Goal: Information Seeking & Learning: Learn about a topic

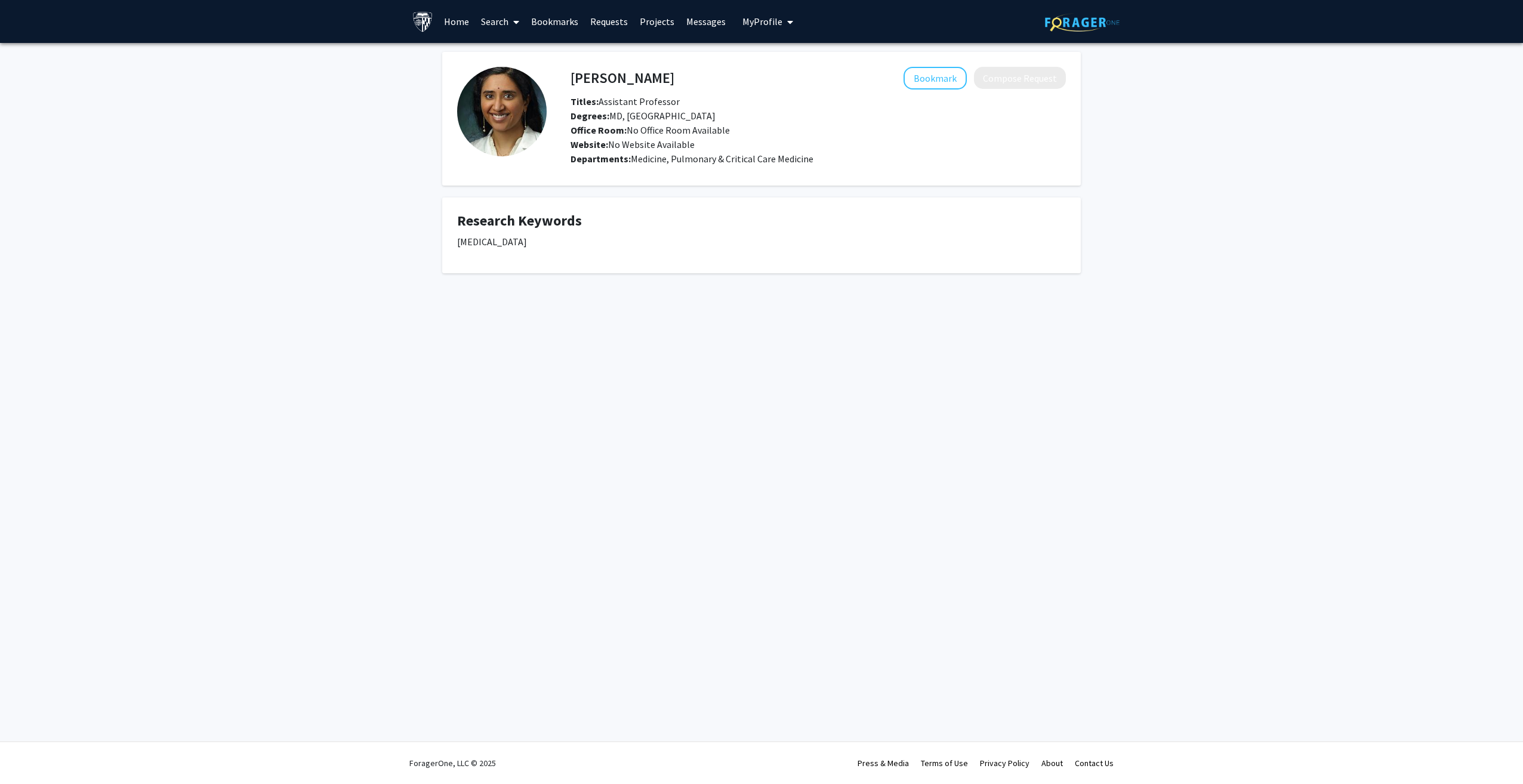
click at [636, 128] on span "Office Room: No Office Room Available" at bounding box center [651, 129] width 160 height 12
drag, startPoint x: 636, startPoint y: 128, endPoint x: 656, endPoint y: 148, distance: 28.3
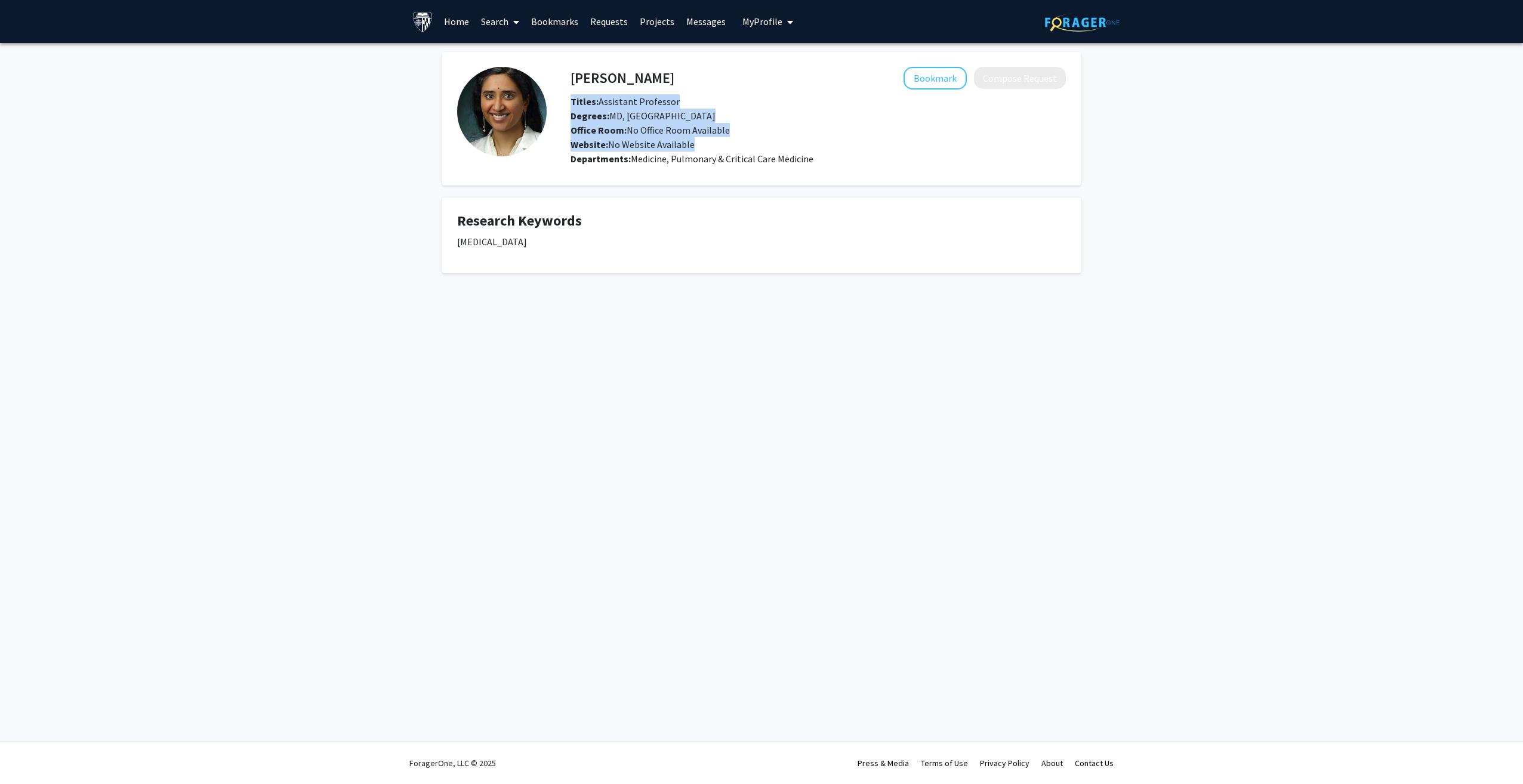
click at [656, 148] on span "Website: No Website Available" at bounding box center [632, 144] width 124 height 12
click at [656, 163] on span "Medicine, Pulmonary & Critical Care Medicine" at bounding box center [722, 158] width 183 height 12
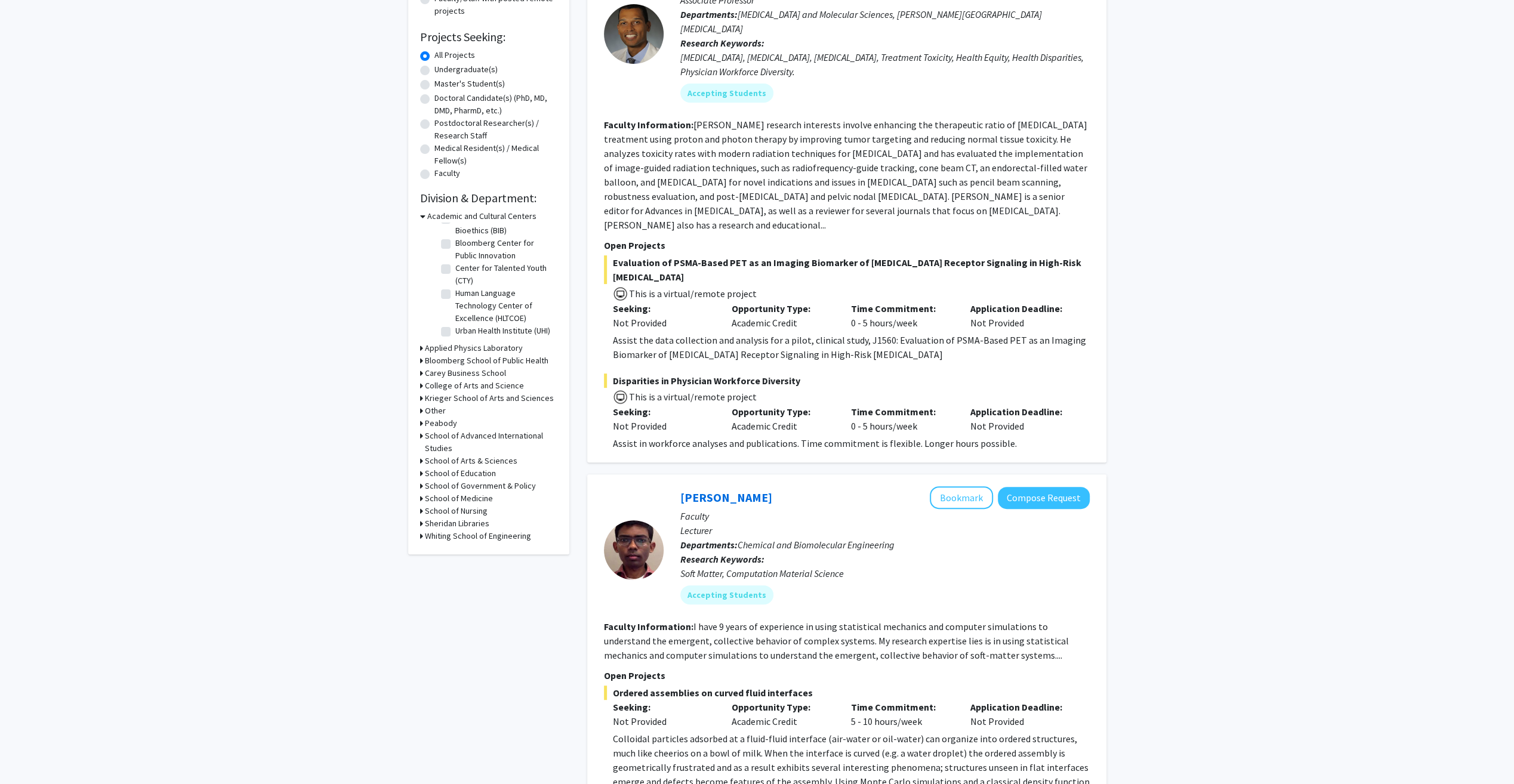
scroll to position [179, 0]
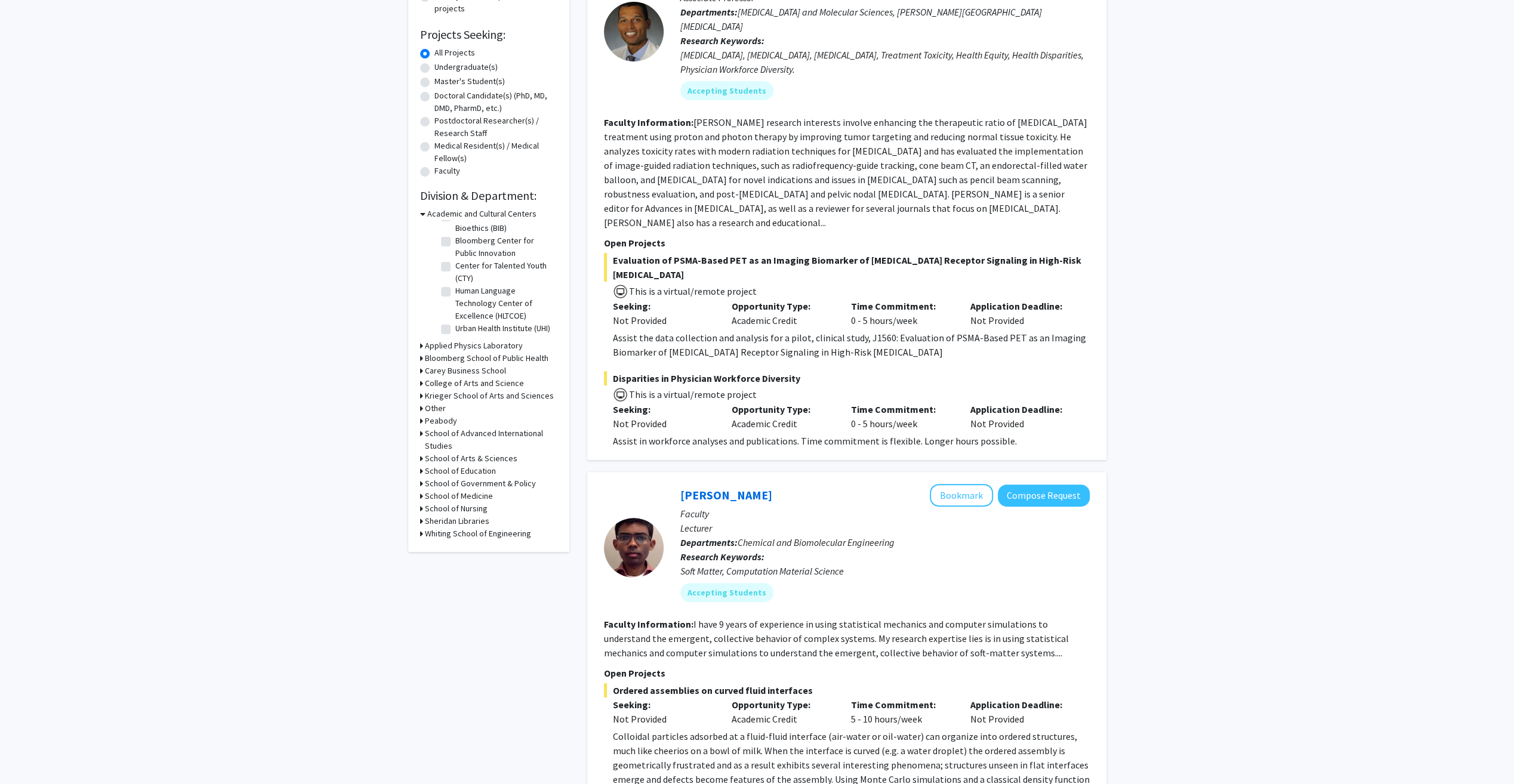
click at [458, 470] on h3 "School of Education" at bounding box center [460, 471] width 71 height 13
click at [455, 486] on label "(Select All)" at bounding box center [474, 486] width 38 height 13
click at [455, 486] on input "(Select All)" at bounding box center [459, 484] width 8 height 8
checkbox input "true"
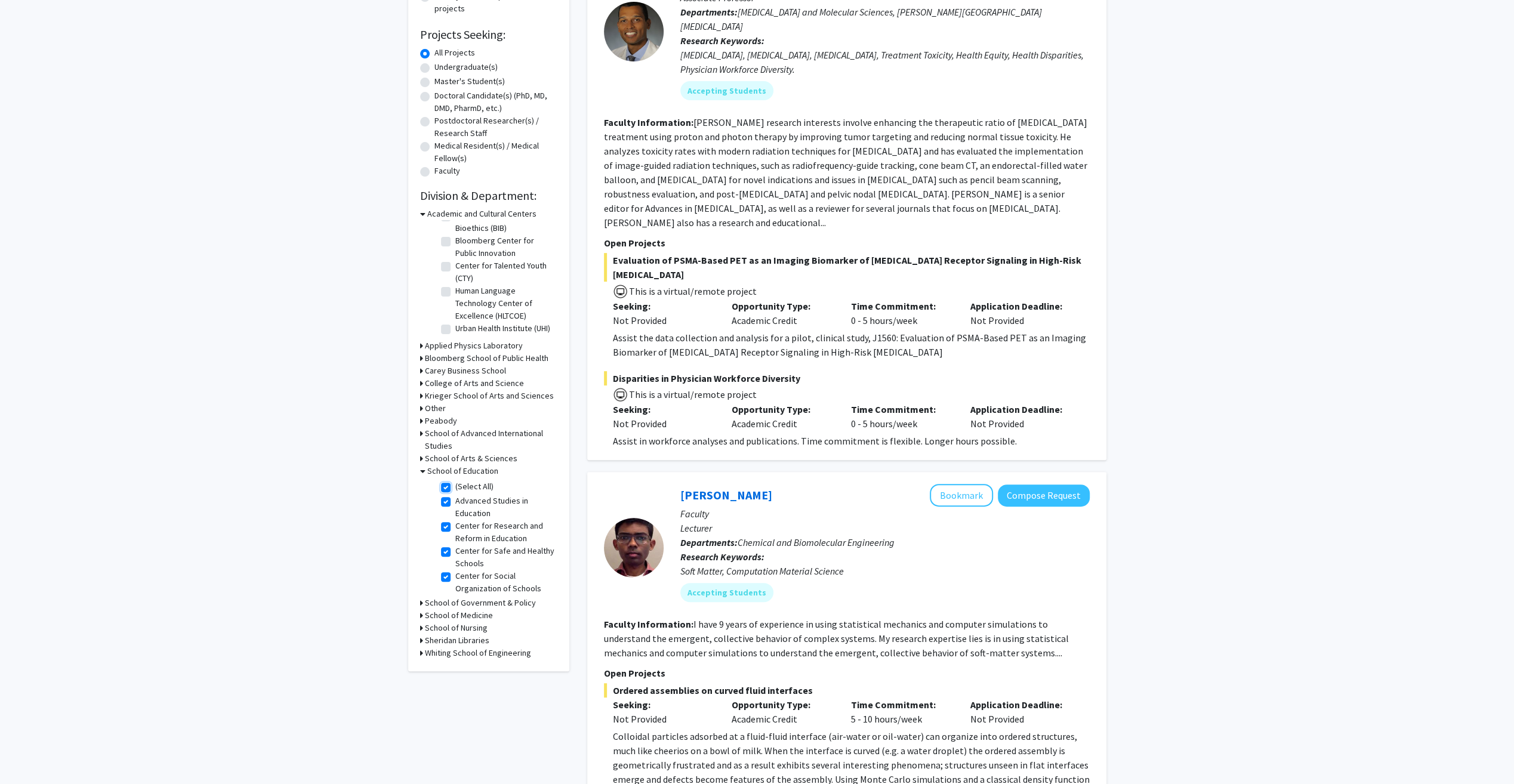
checkbox input "true"
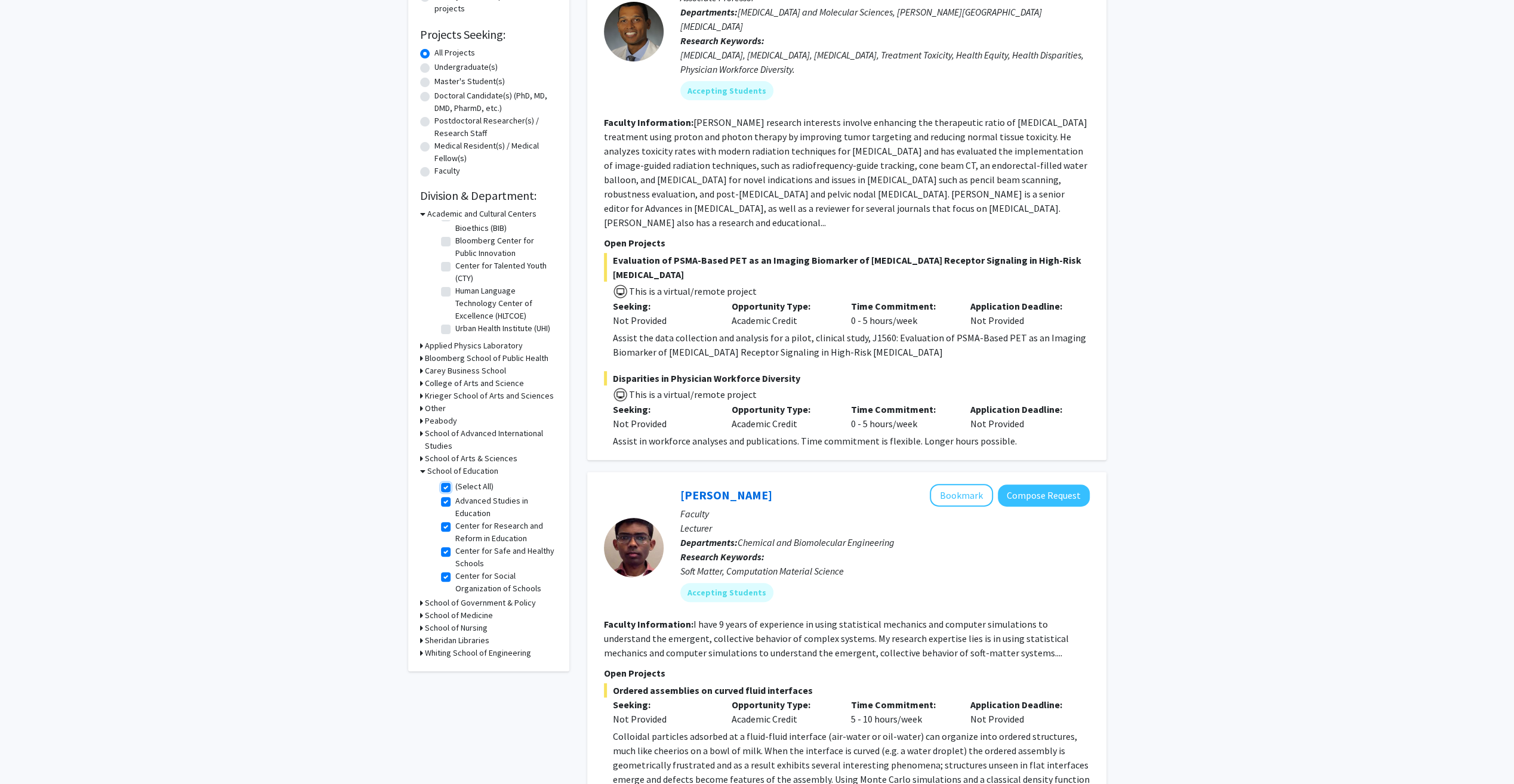
checkbox input "true"
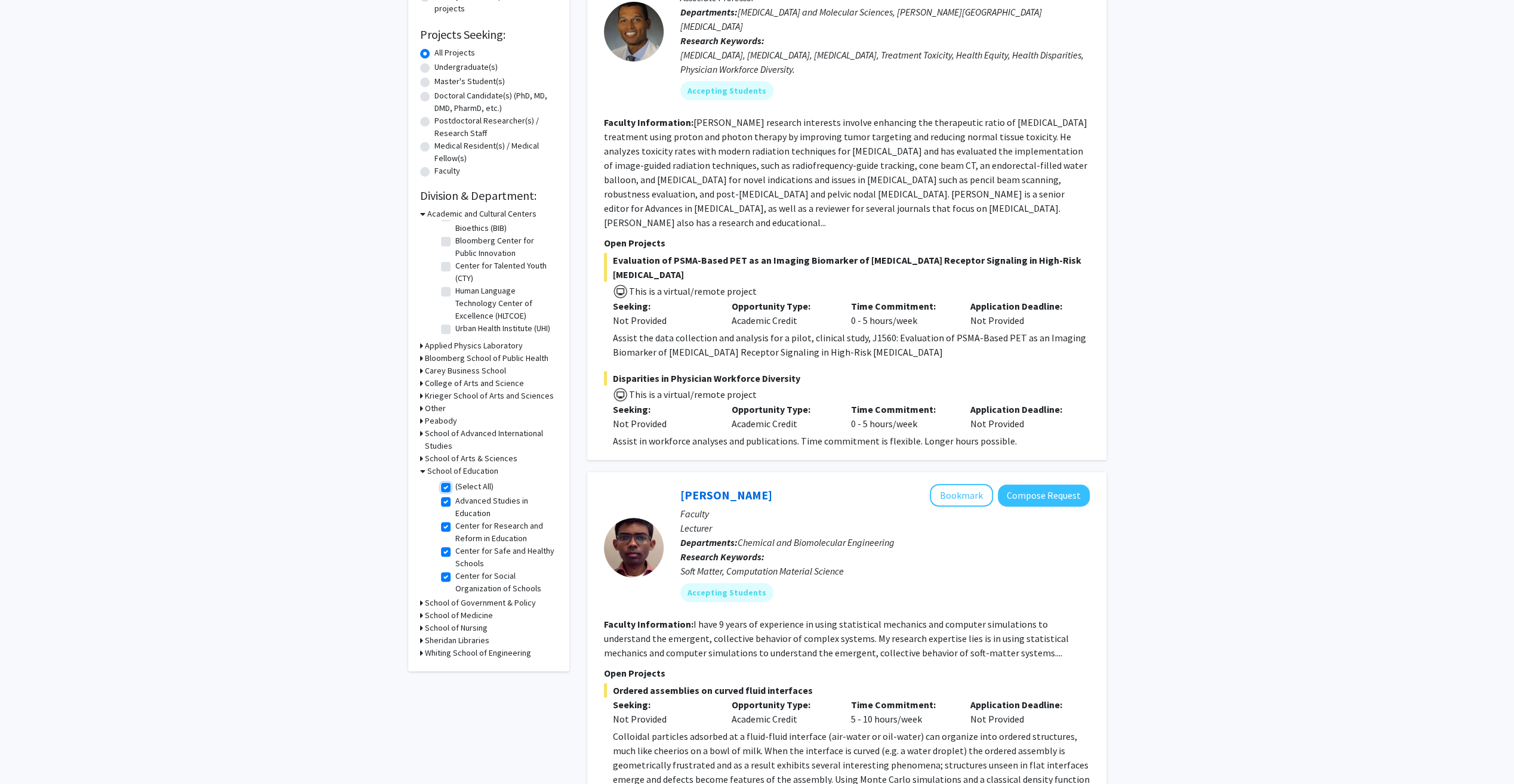
checkbox input "true"
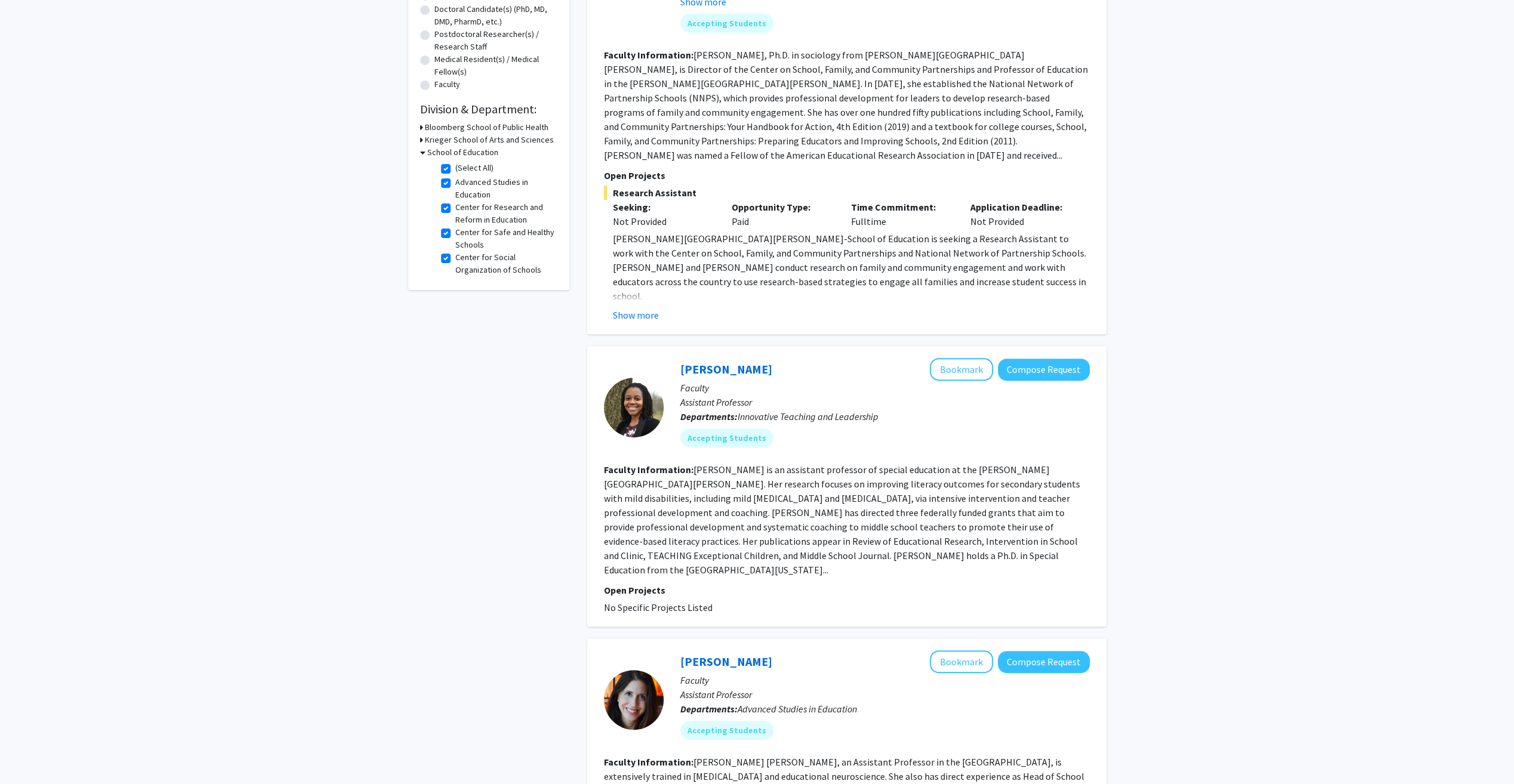
scroll to position [239, 0]
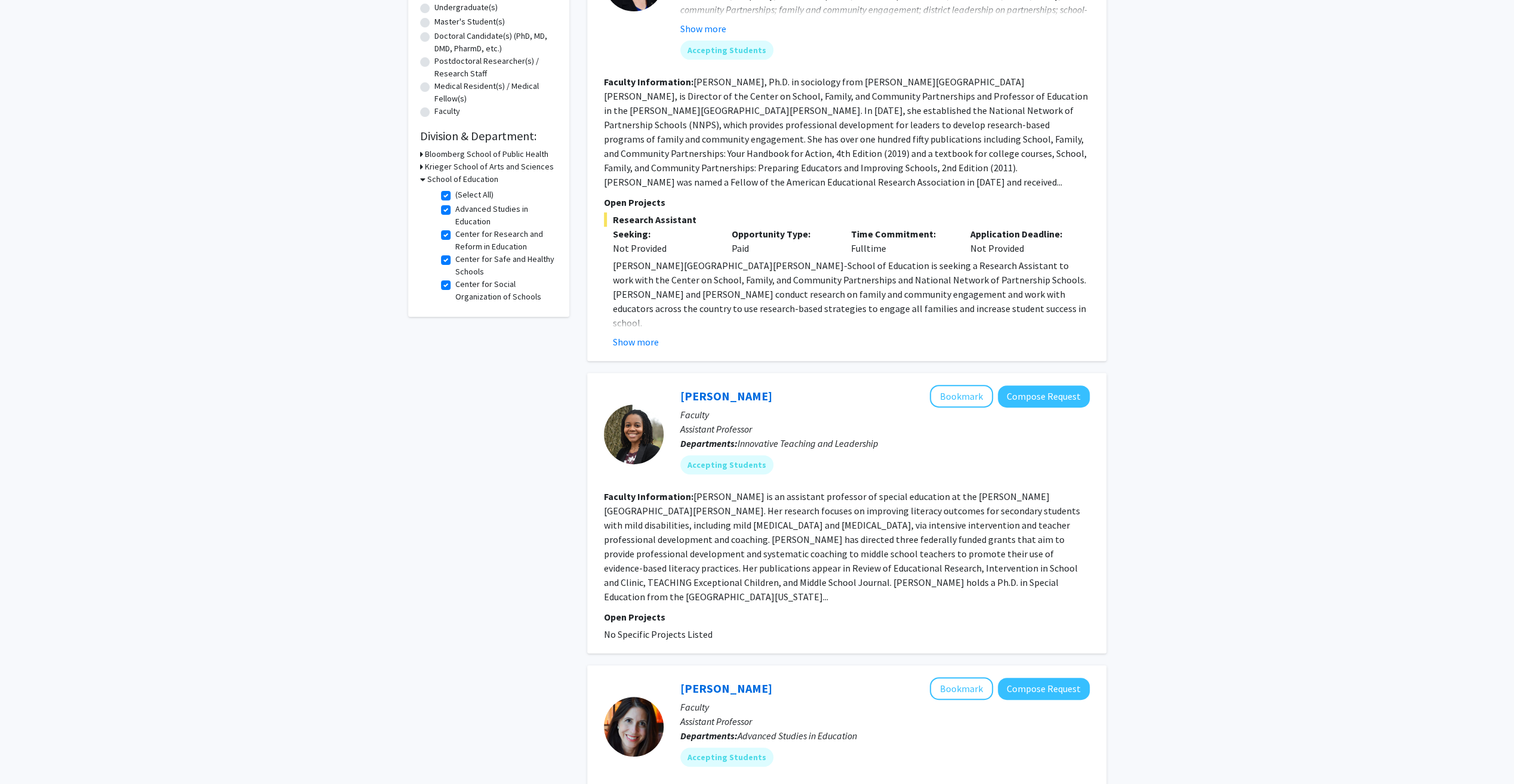
click at [628, 197] on p "Open Projects" at bounding box center [847, 202] width 486 height 14
click at [818, 348] on div "Show more" at bounding box center [851, 342] width 477 height 14
click at [637, 342] on button "Show more" at bounding box center [635, 342] width 46 height 14
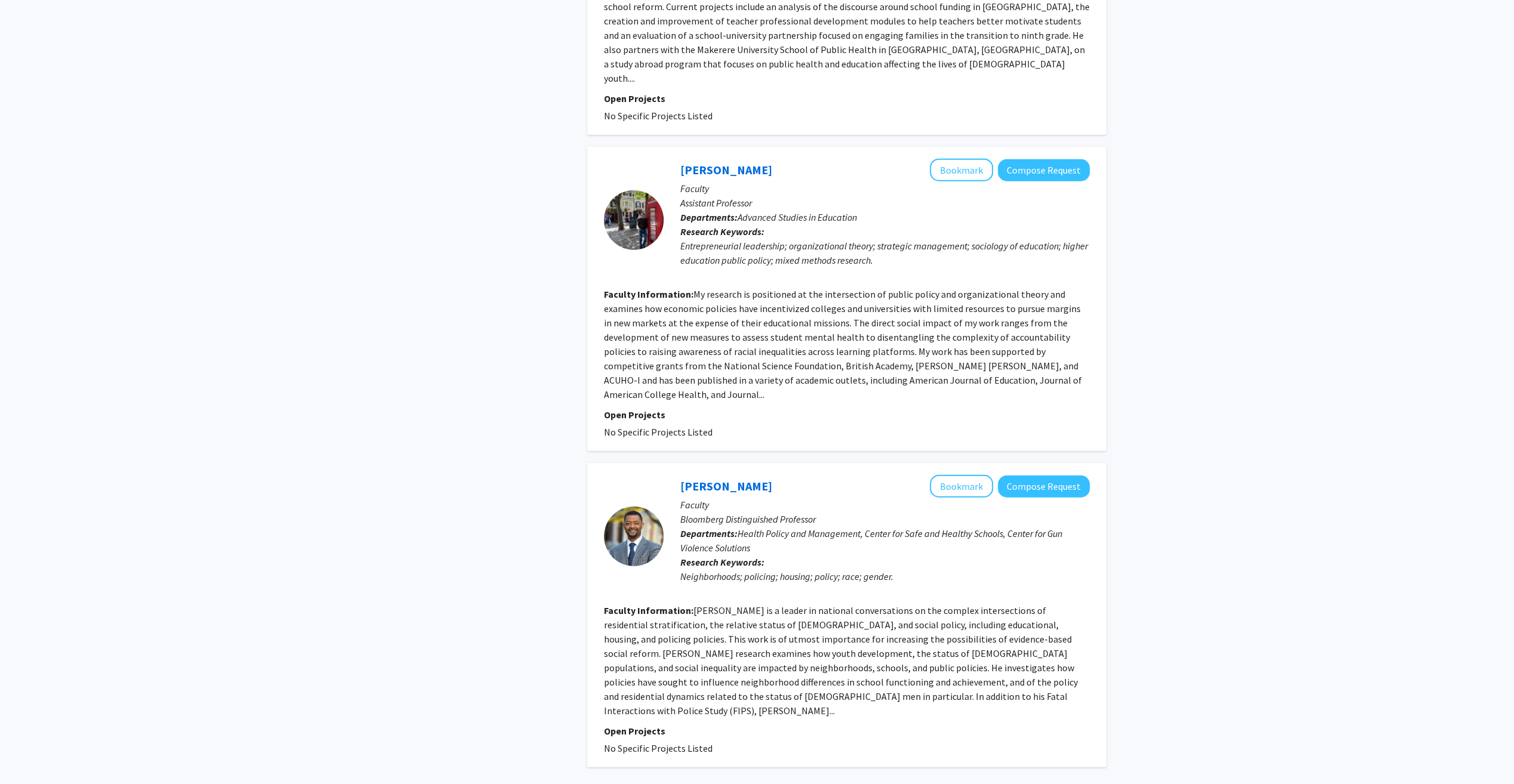
scroll to position [2950, 0]
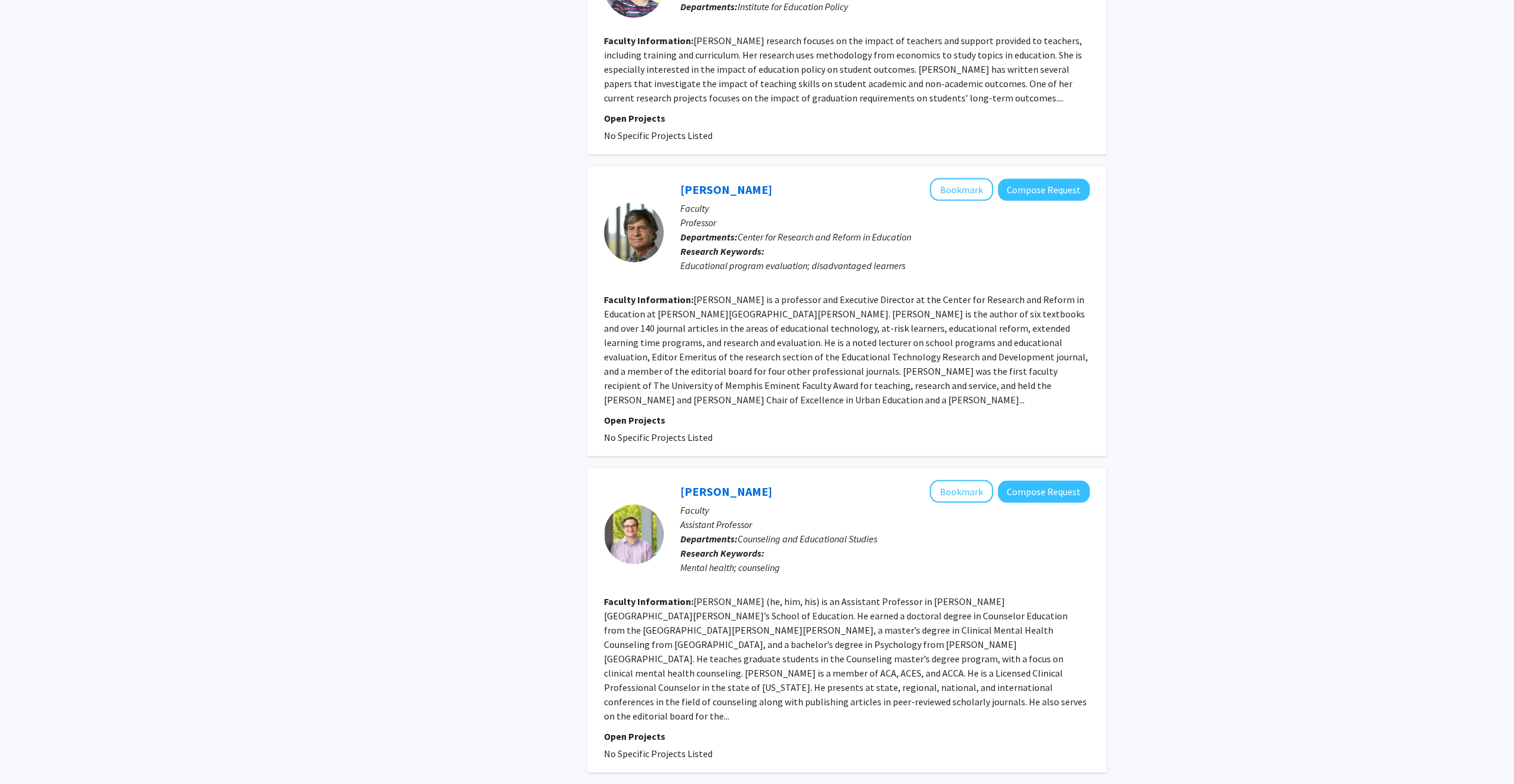
scroll to position [2308, 0]
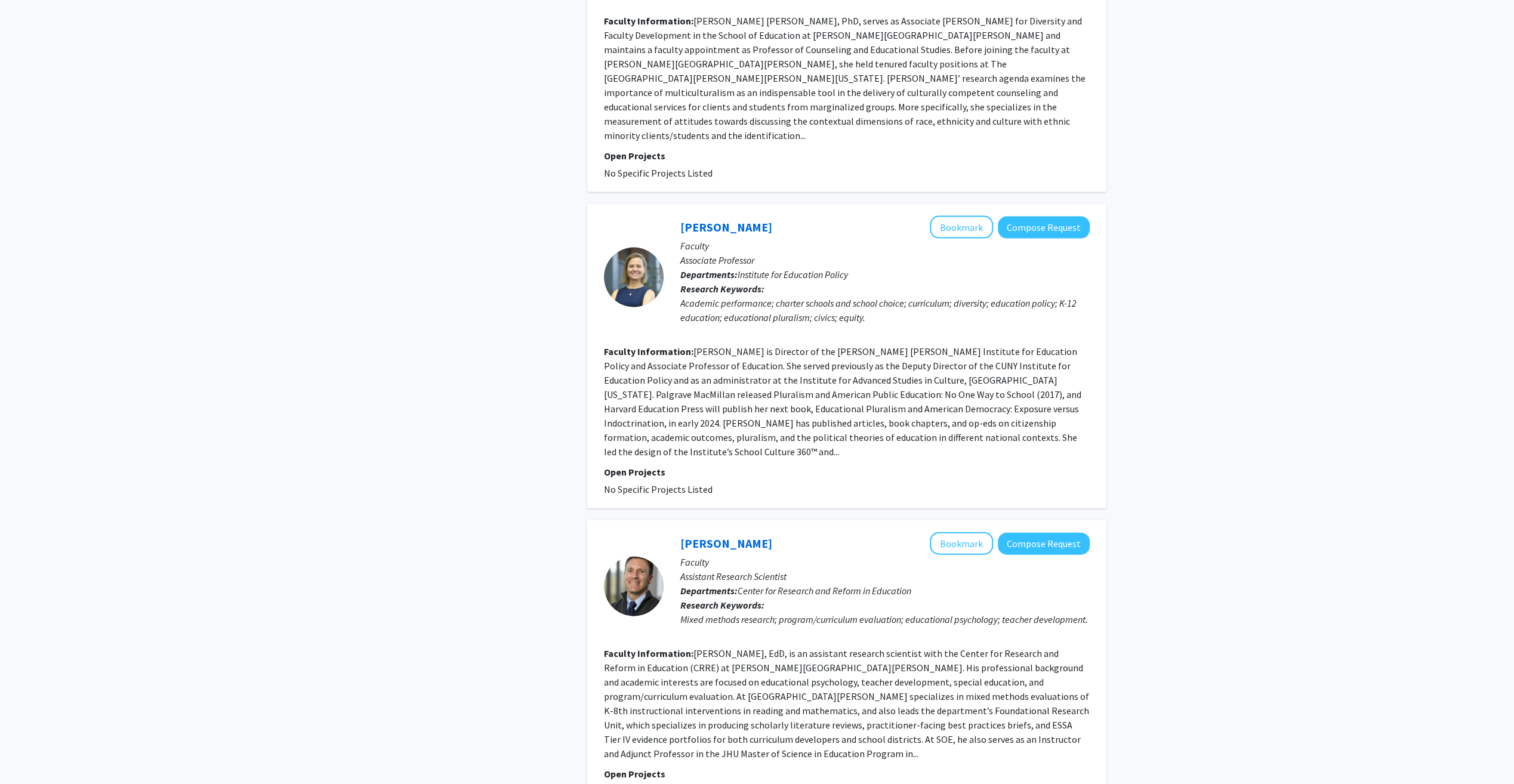
scroll to position [2417, 0]
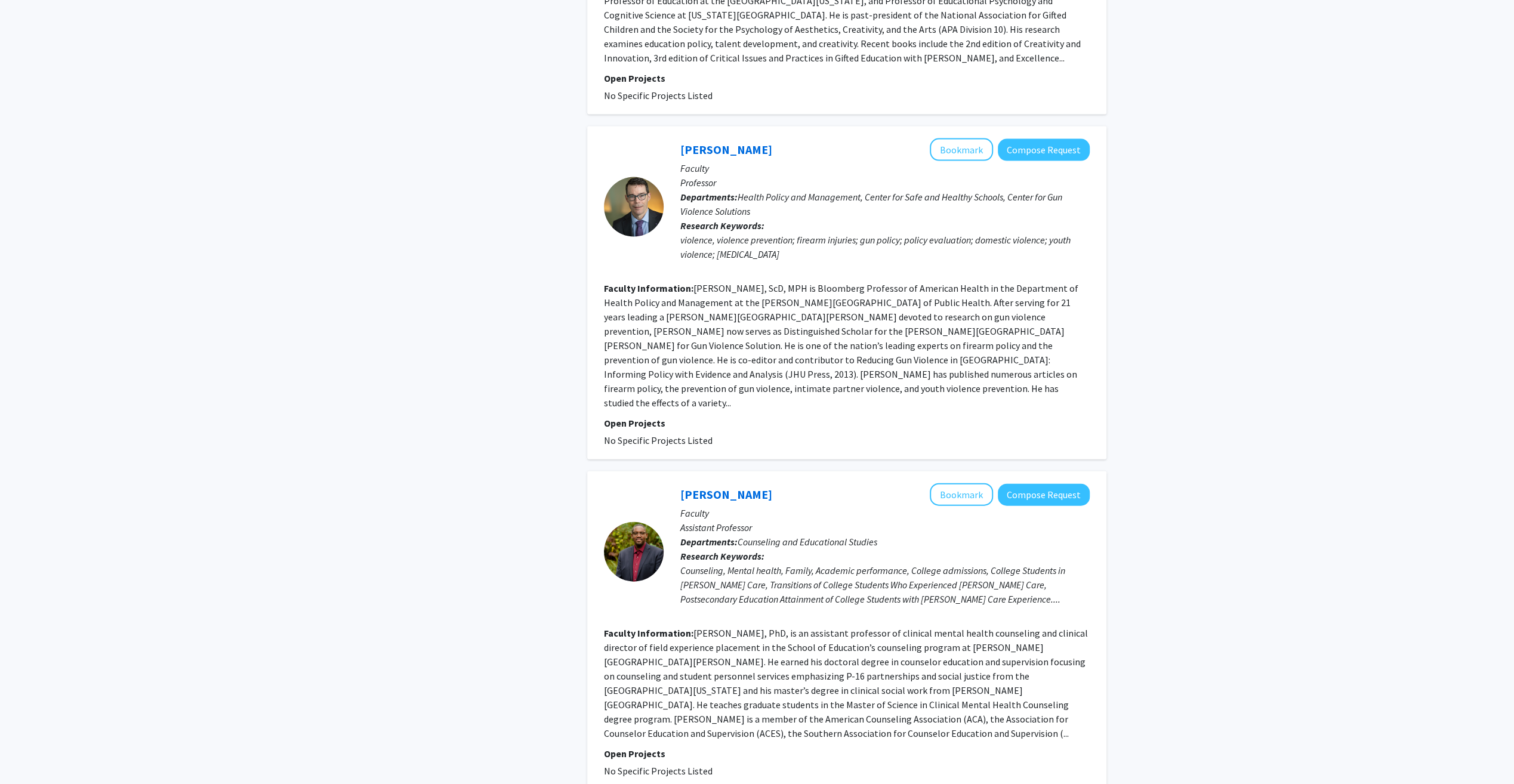
scroll to position [2505, 0]
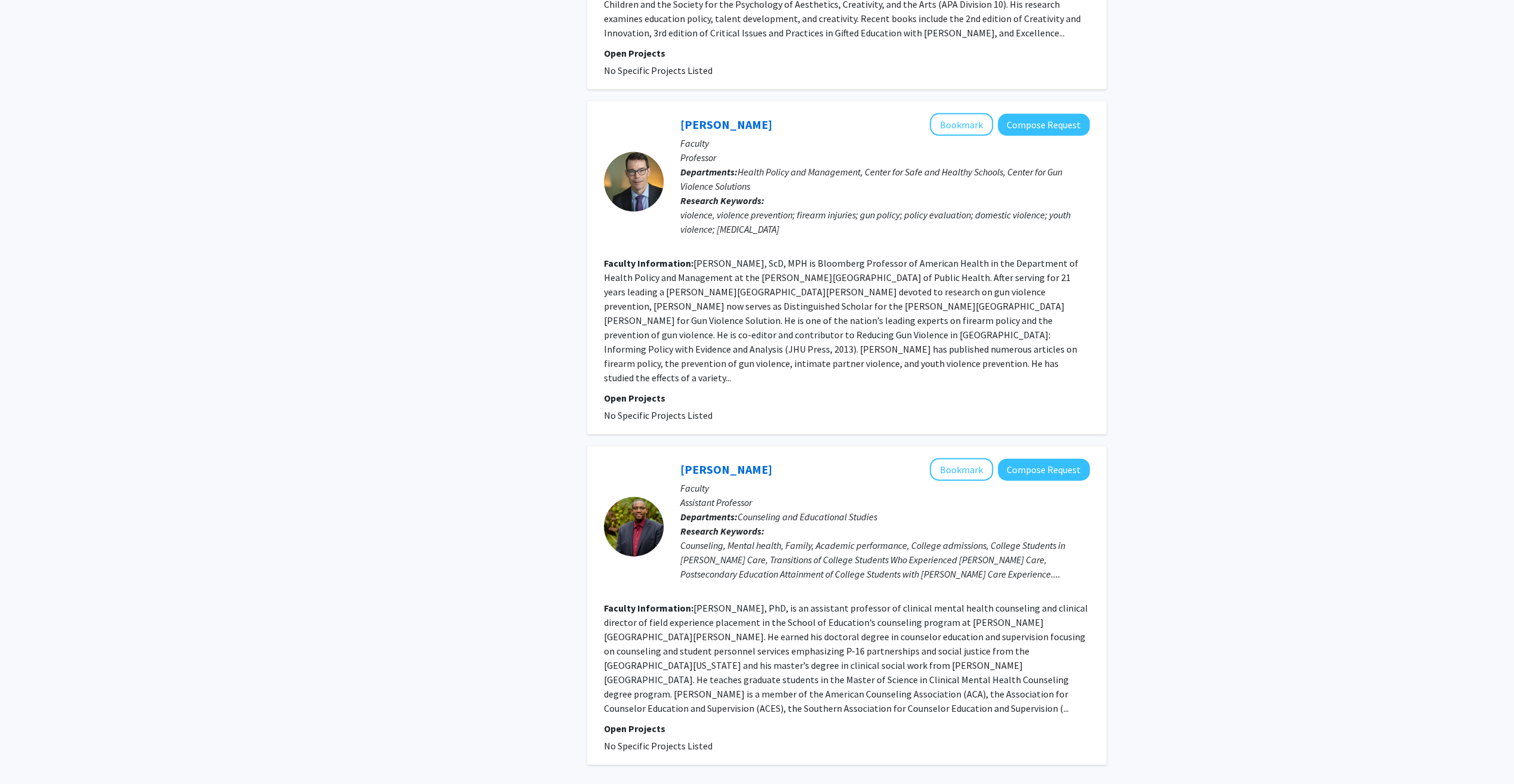
click at [872, 783] on link "5" at bounding box center [874, 798] width 20 height 21
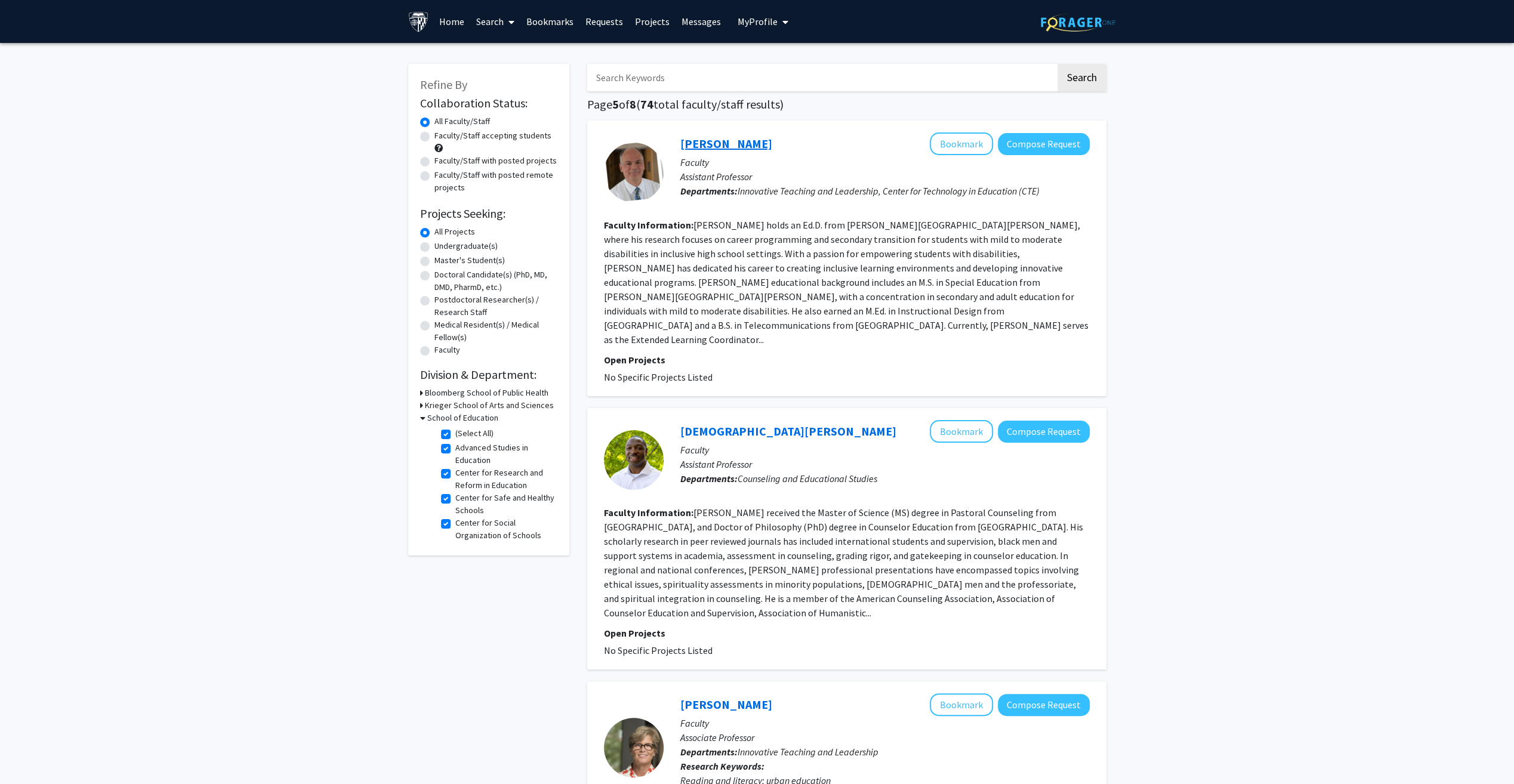
click at [727, 141] on link "Mark Trexler" at bounding box center [726, 143] width 92 height 15
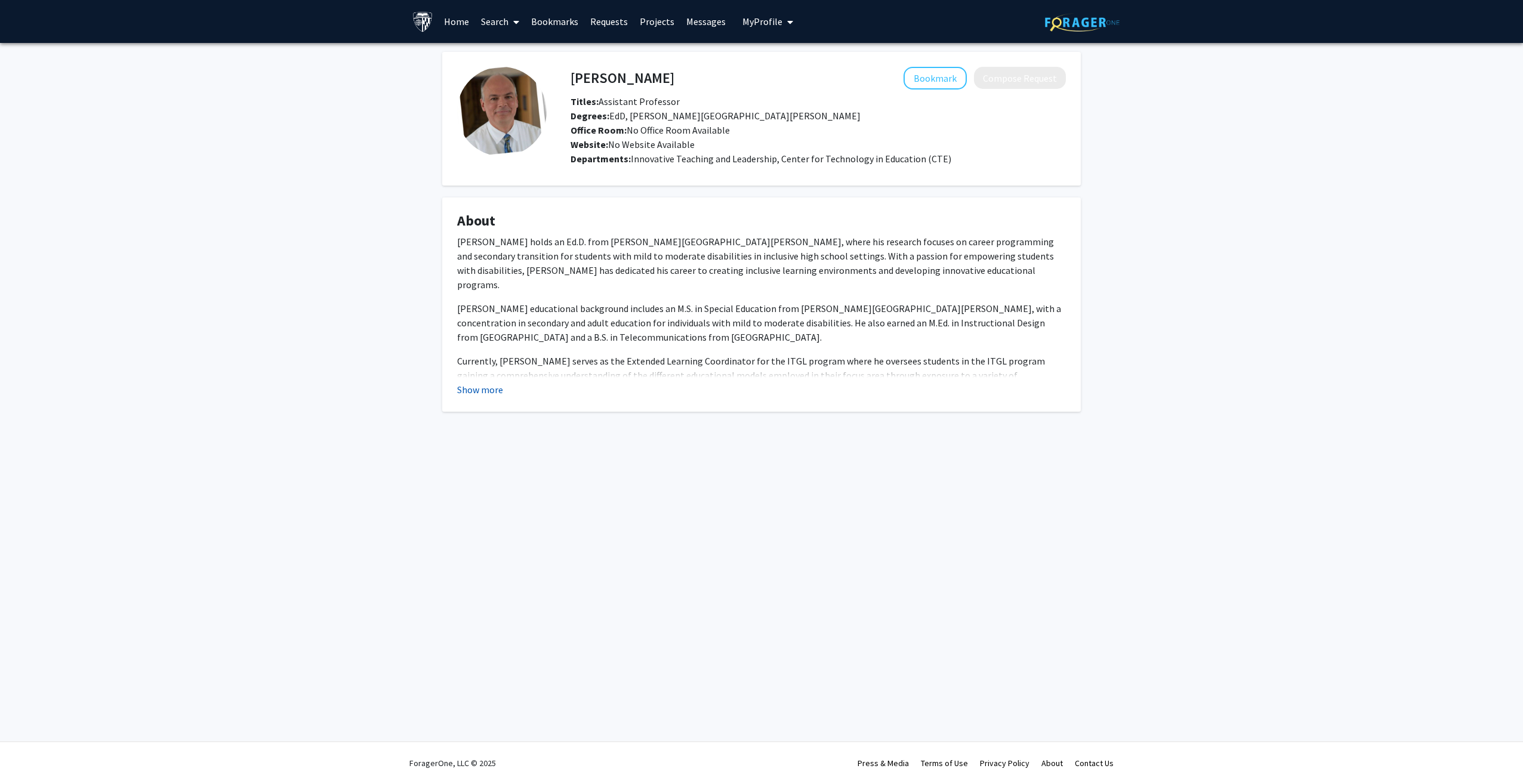
click at [488, 384] on button "Show more" at bounding box center [480, 389] width 46 height 14
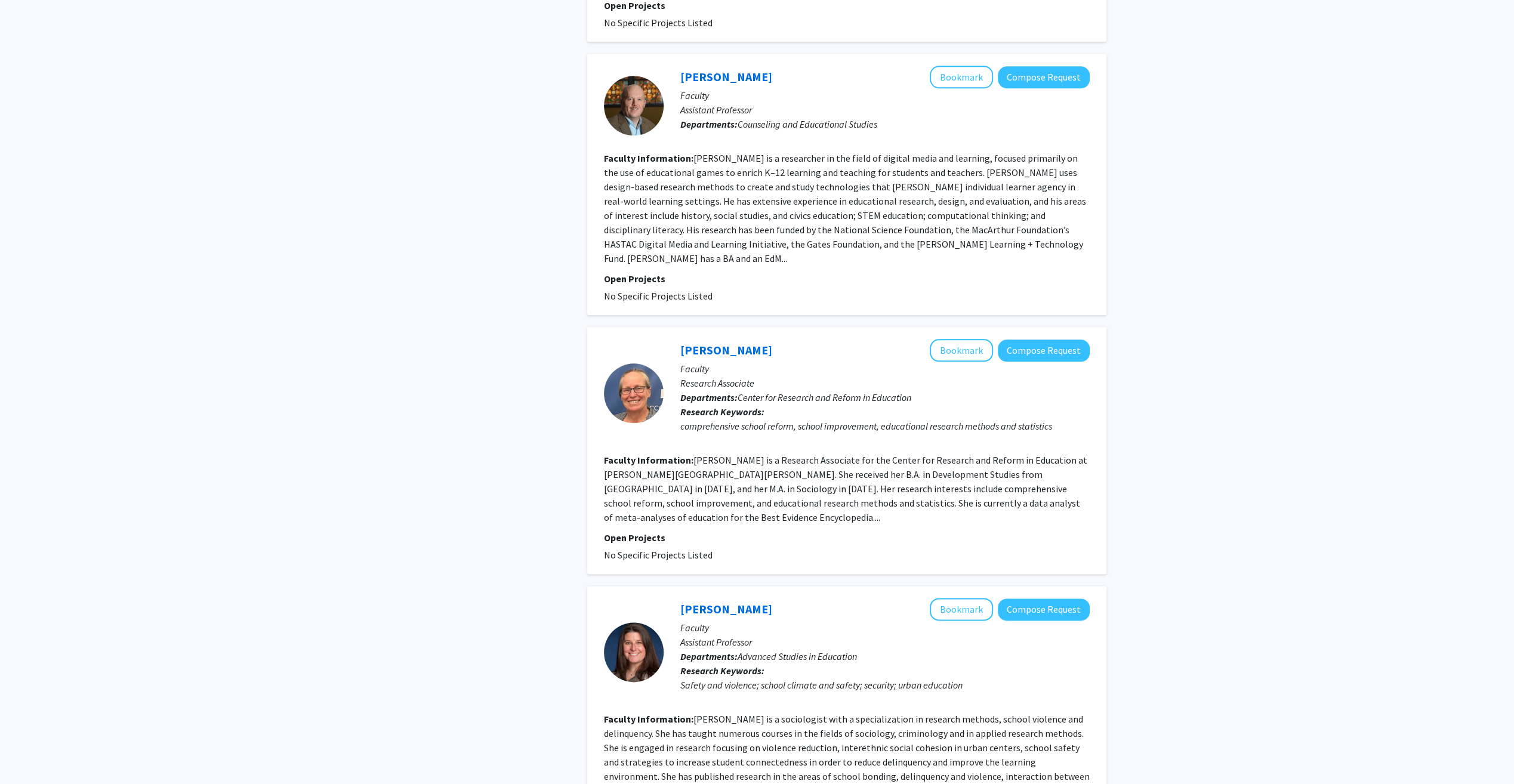
scroll to position [1133, 0]
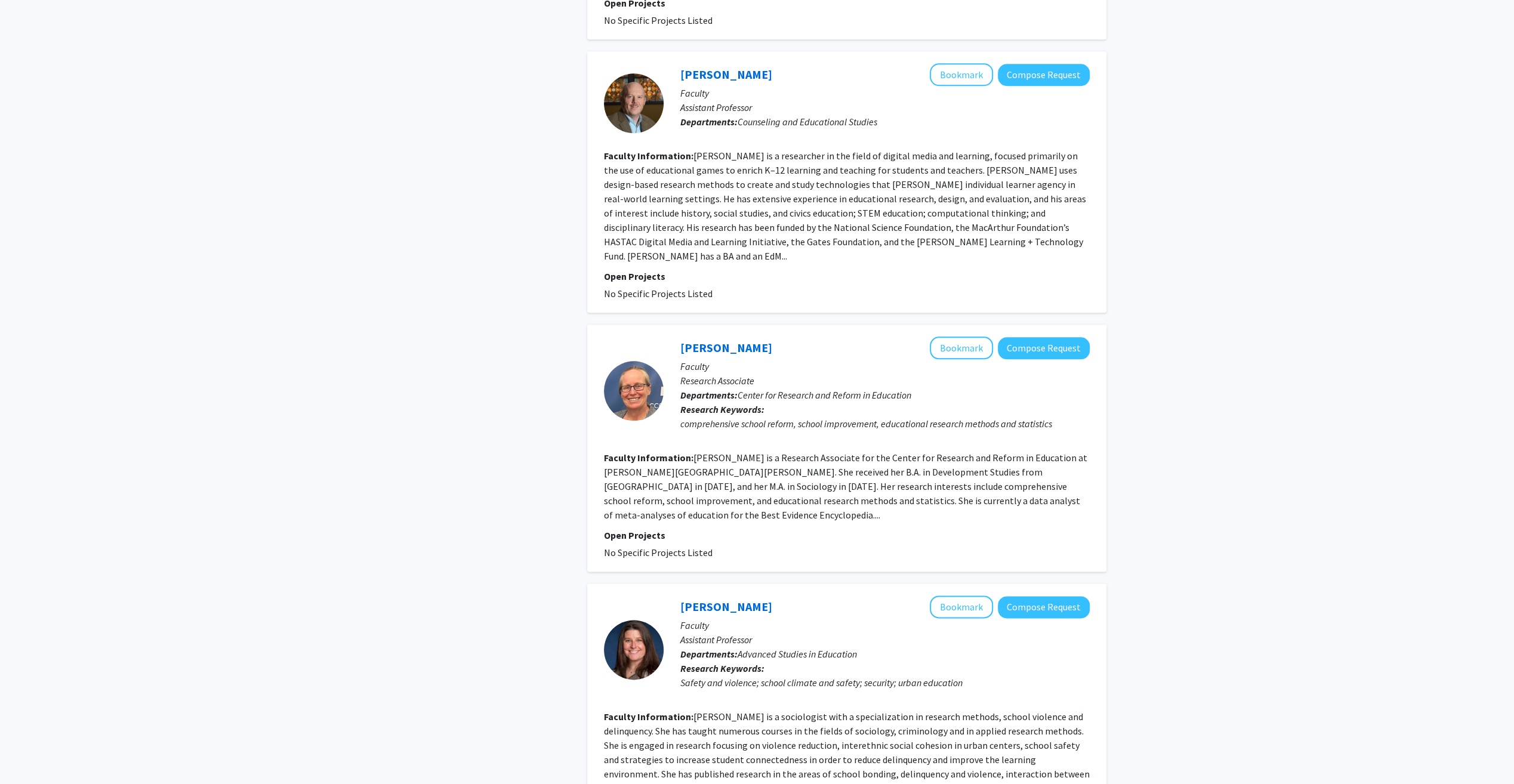
click at [778, 450] on section "Faculty Information: Cynthia Lake is a Research Associate for the Center for Re…" at bounding box center [847, 486] width 486 height 72
click at [790, 452] on fg-read-more "Cynthia Lake is a Research Associate for the Center for Research and Reform in …" at bounding box center [845, 486] width 483 height 69
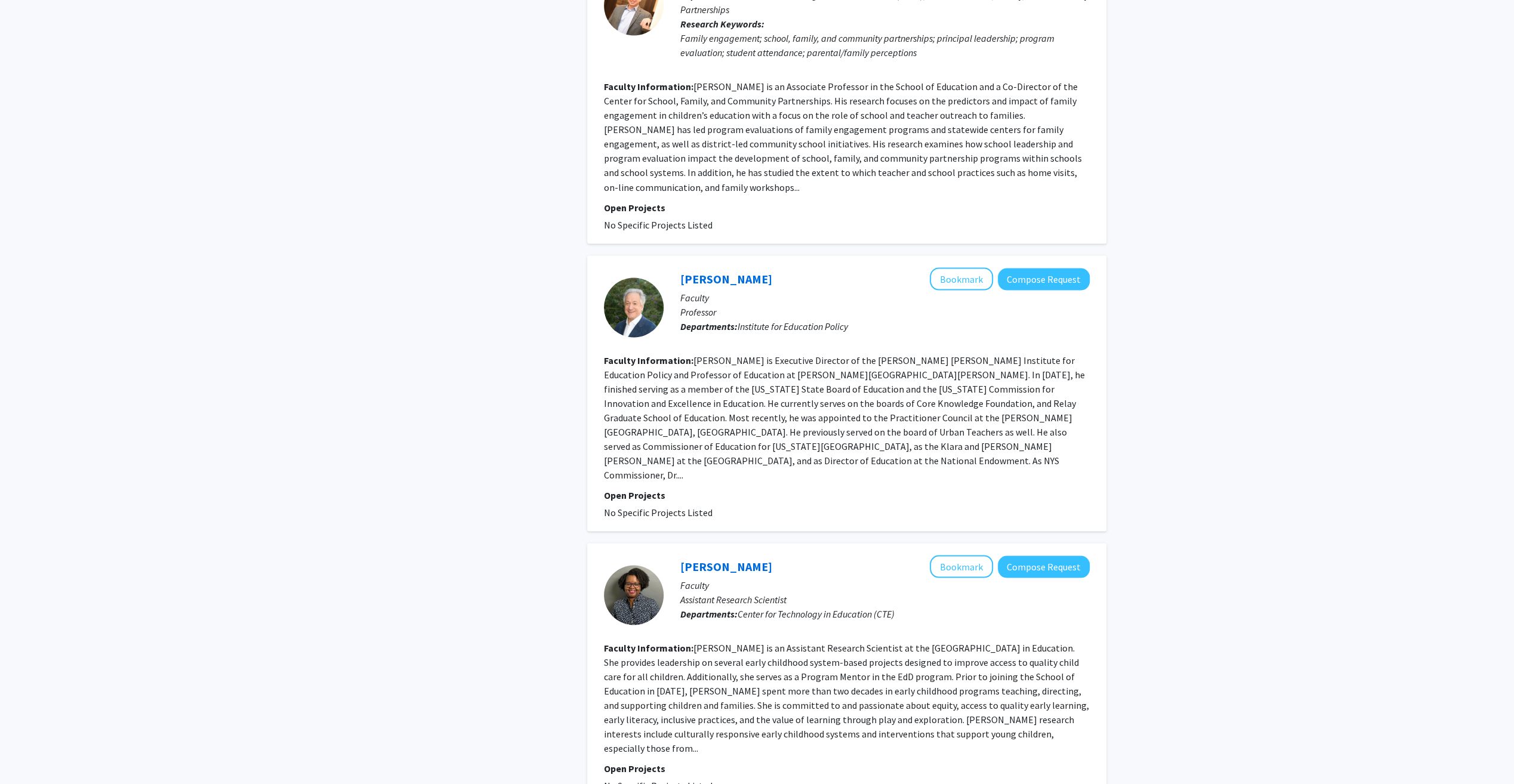
scroll to position [2117, 0]
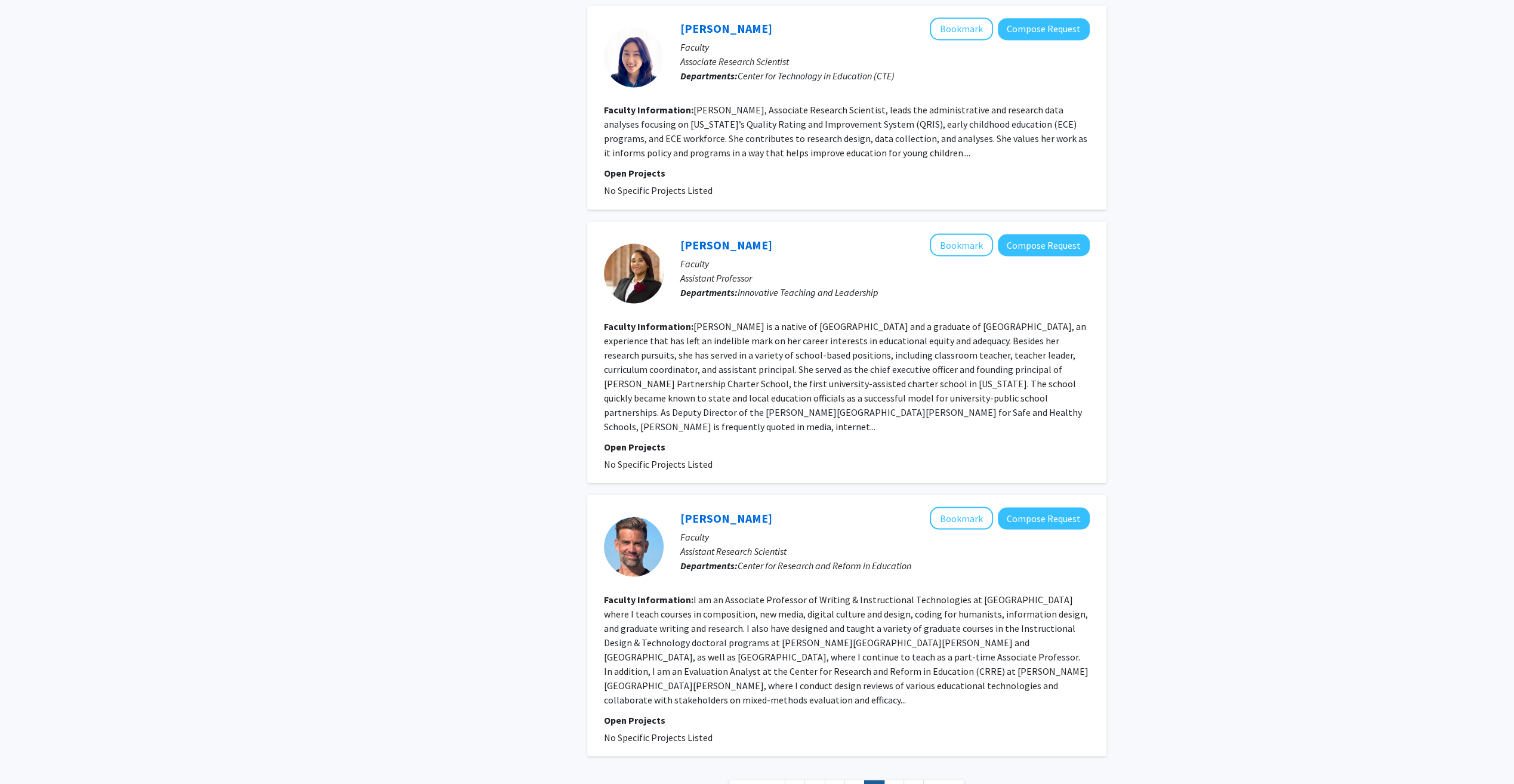
scroll to position [2060, 0]
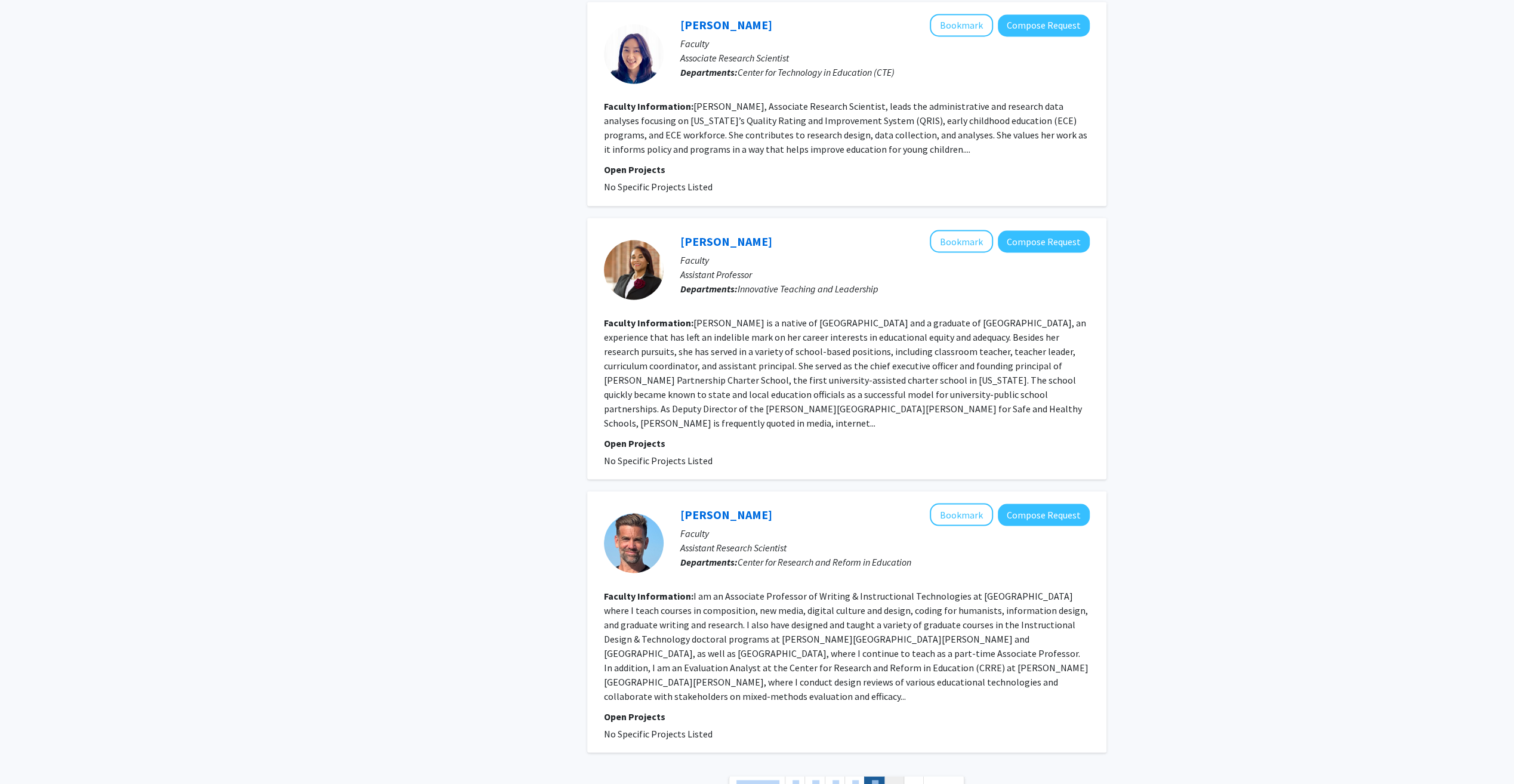
click at [891, 764] on nav "« Previous 1 ... 4 5 6 7 8 Next »" at bounding box center [847, 788] width 519 height 48
drag, startPoint x: 891, startPoint y: 677, endPoint x: 892, endPoint y: 686, distance: 9.1
click at [892, 776] on link "7" at bounding box center [894, 786] width 20 height 21
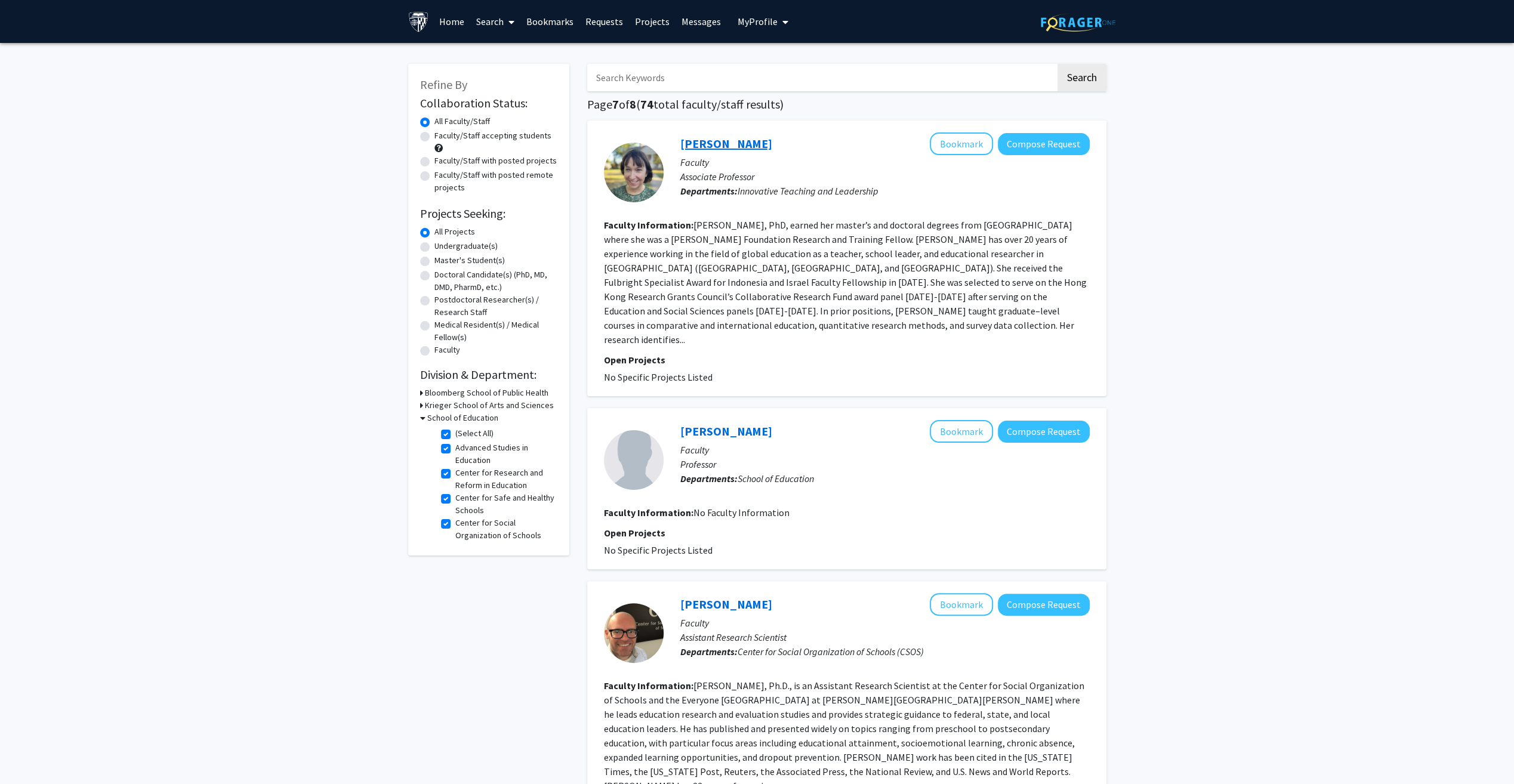
click at [737, 146] on link "Jennifer Adams" at bounding box center [726, 143] width 92 height 15
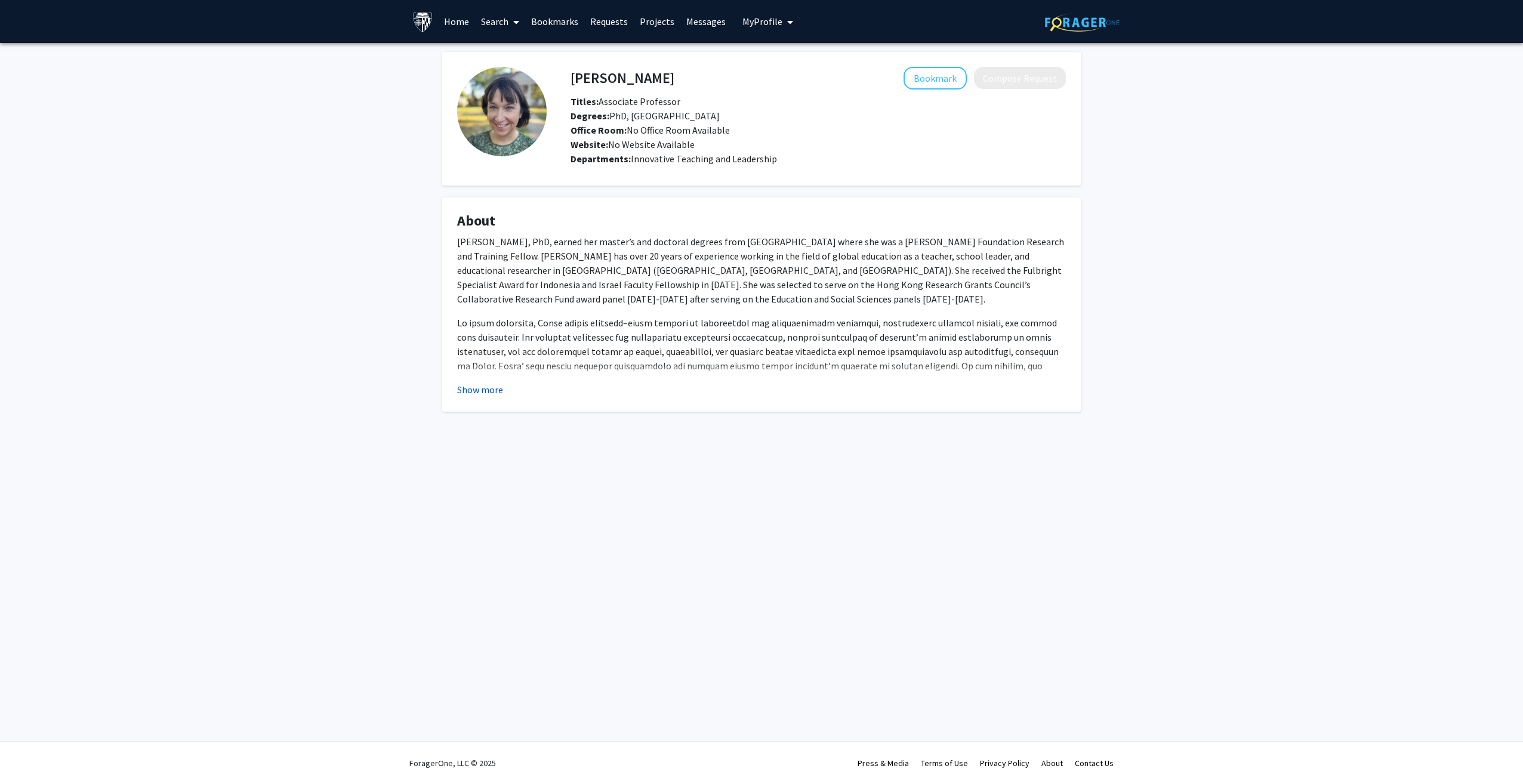
click at [485, 392] on button "Show more" at bounding box center [480, 389] width 46 height 14
